Goal: Obtain resource: Download file/media

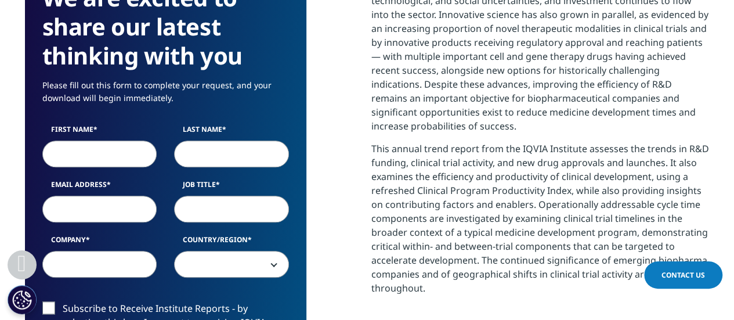
scroll to position [563, 0]
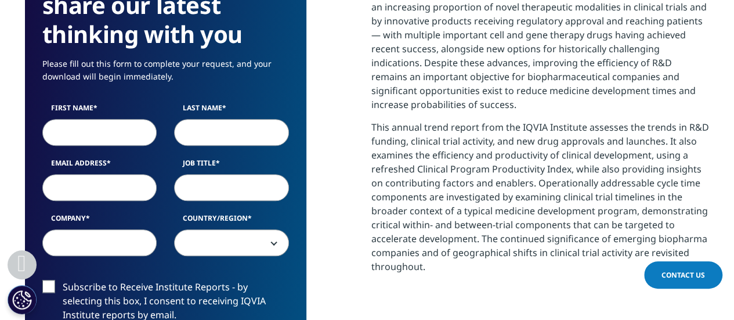
click at [67, 137] on input "First Name" at bounding box center [99, 132] width 115 height 27
type input "[PERSON_NAME]"
click at [189, 133] on input "Last Name" at bounding box center [231, 132] width 115 height 27
type input "Bankowska"
click at [106, 193] on input "Email Address" at bounding box center [99, 187] width 115 height 27
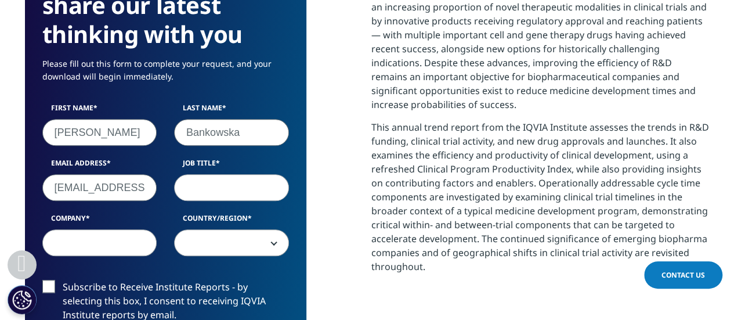
type input "[EMAIL_ADDRESS][DOMAIN_NAME]"
click at [203, 186] on input "Job Title" at bounding box center [231, 187] width 115 height 27
type input "CEO"
click at [102, 248] on input "Company" at bounding box center [99, 242] width 115 height 27
type input "JKB Konsulting"
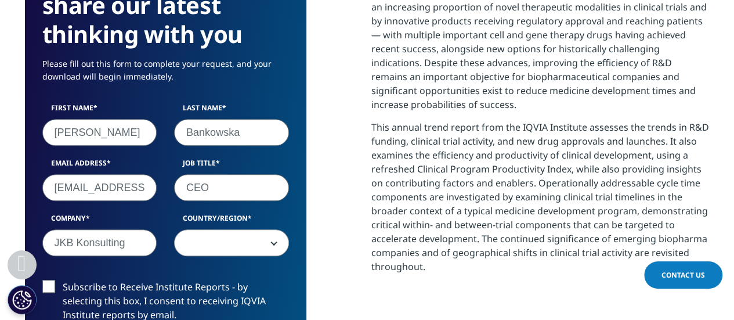
click at [268, 244] on span at bounding box center [232, 243] width 114 height 27
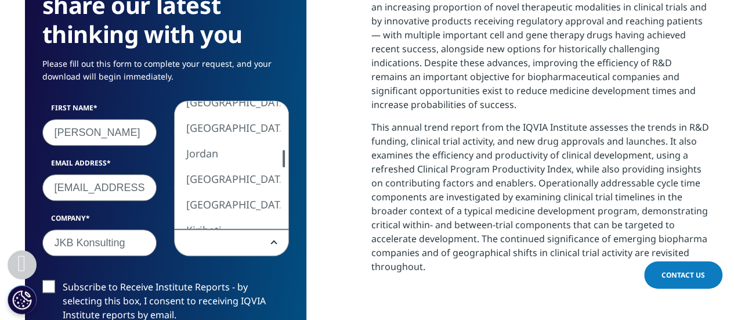
click at [284, 165] on div at bounding box center [283, 158] width 9 height 17
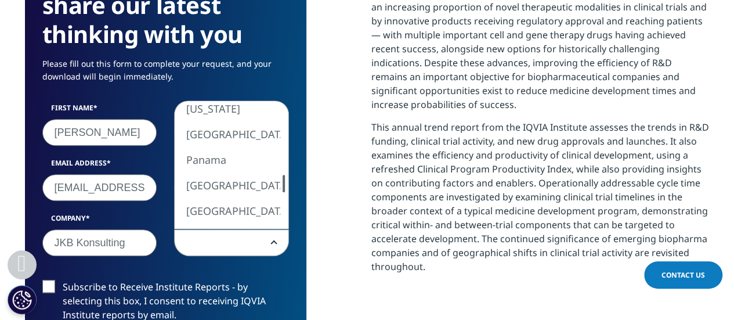
click at [282, 189] on div at bounding box center [283, 183] width 2 height 17
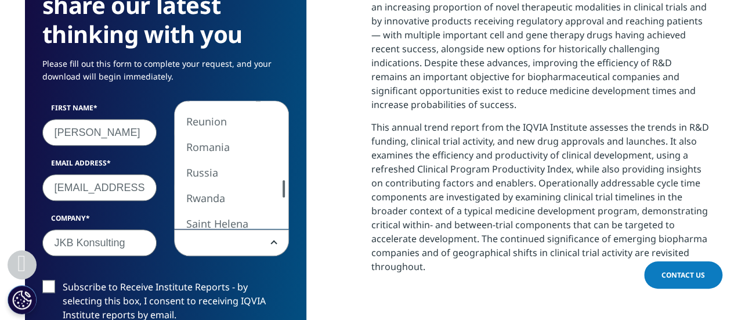
click at [282, 194] on div at bounding box center [283, 188] width 2 height 17
select select "Poland"
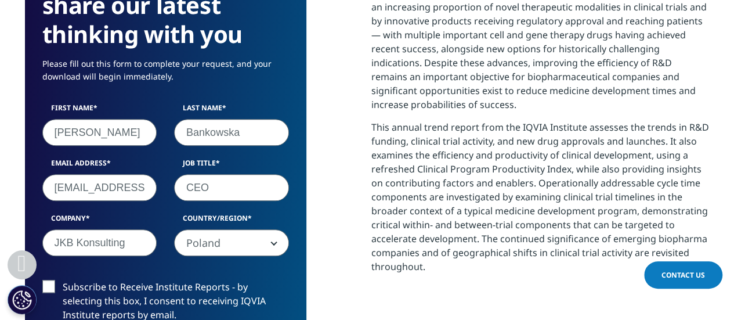
click at [49, 287] on label "Subscribe to Receive Institute Reports - by selecting this box, I consent to re…" at bounding box center [165, 304] width 247 height 48
click at [63, 280] on input "Subscribe to Receive Institute Reports - by selecting this box, I consent to re…" at bounding box center [63, 280] width 0 height 0
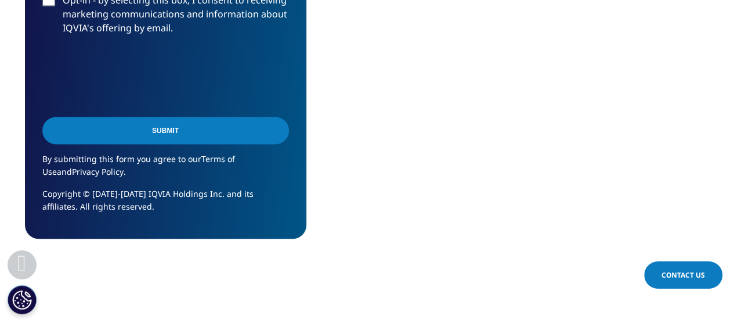
scroll to position [867, 0]
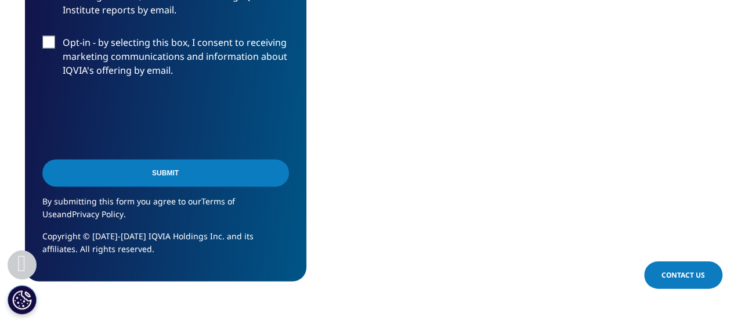
click at [183, 172] on input "Submit" at bounding box center [165, 172] width 247 height 27
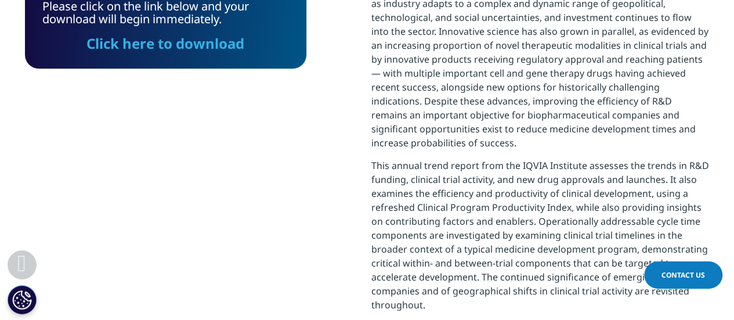
scroll to position [367, 684]
click at [184, 46] on link "Click here to download" at bounding box center [165, 43] width 158 height 19
